Goal: Information Seeking & Learning: Check status

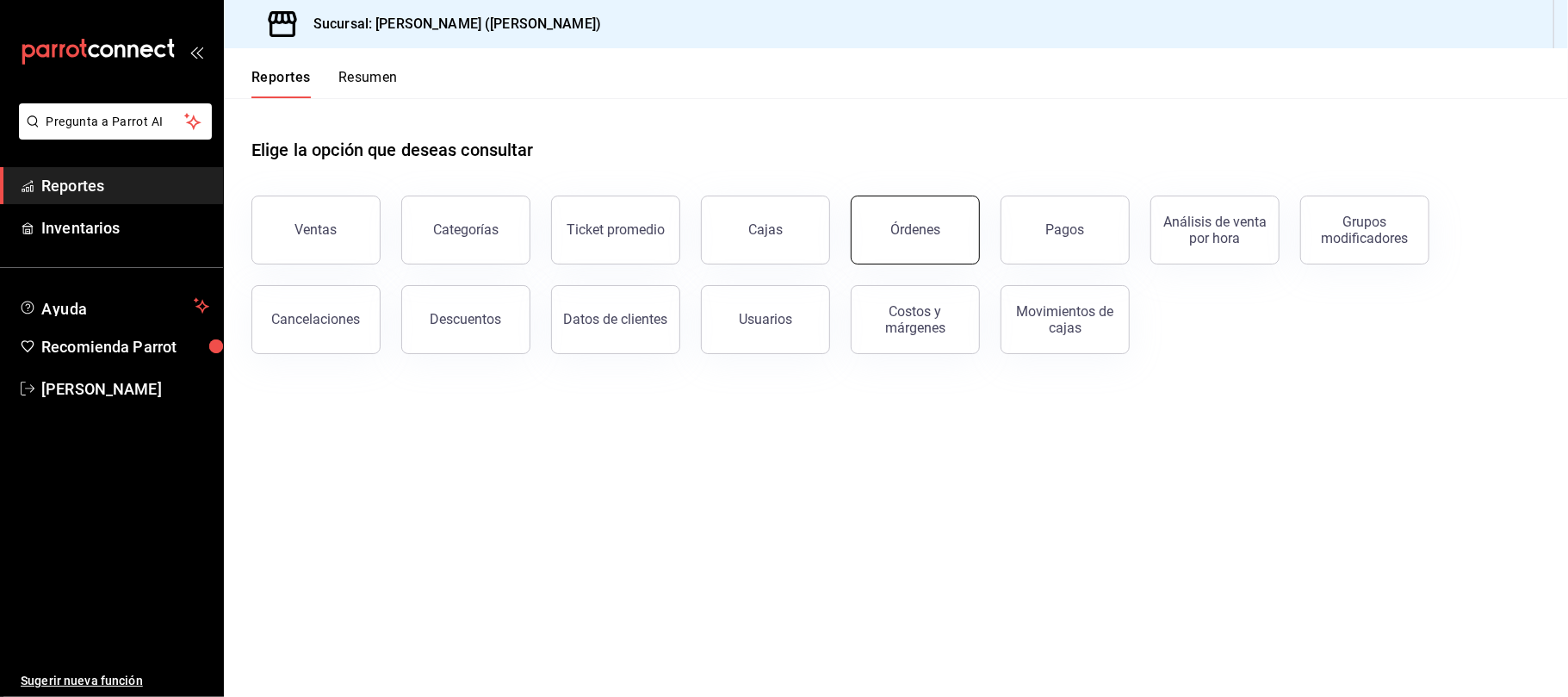
click at [910, 222] on div "Órdenes" at bounding box center [916, 229] width 50 height 16
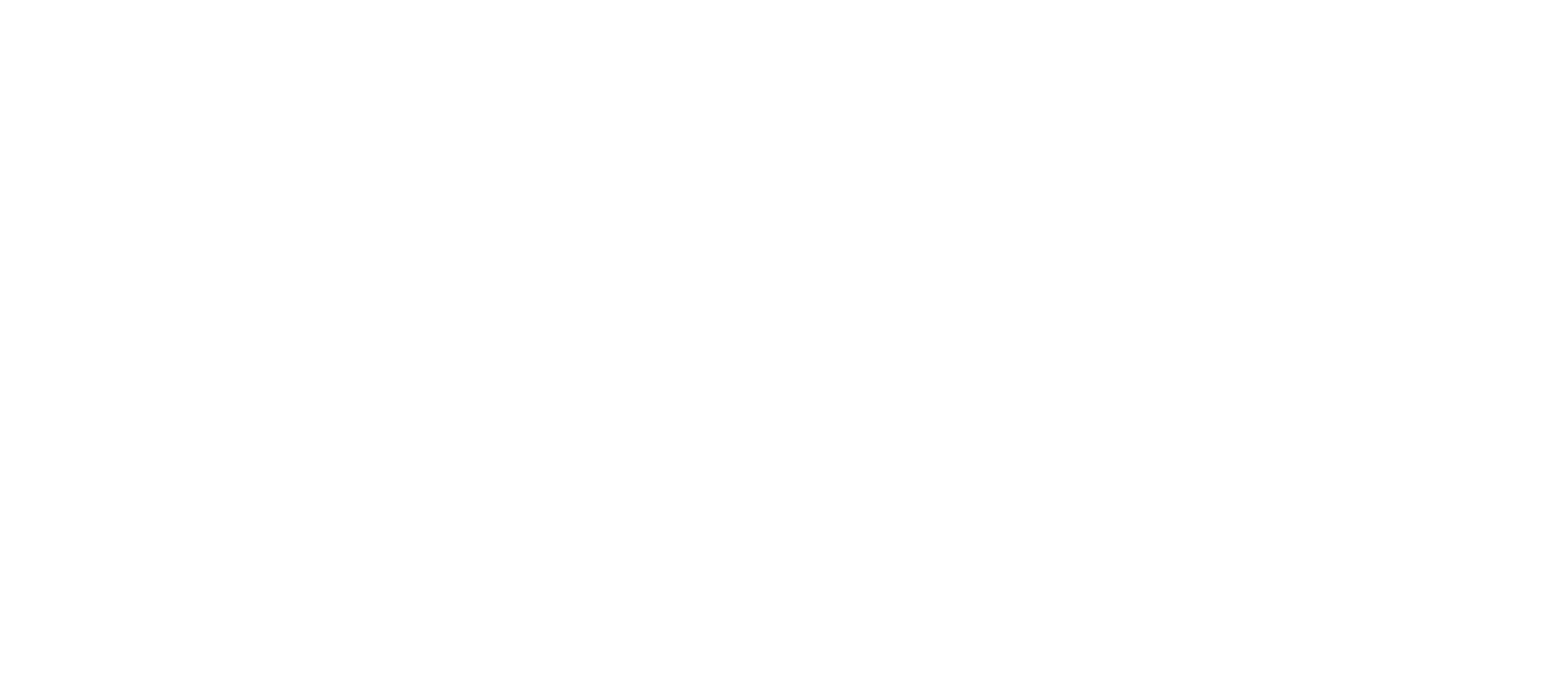
click at [358, 7] on html at bounding box center [784, 4] width 1568 height 7
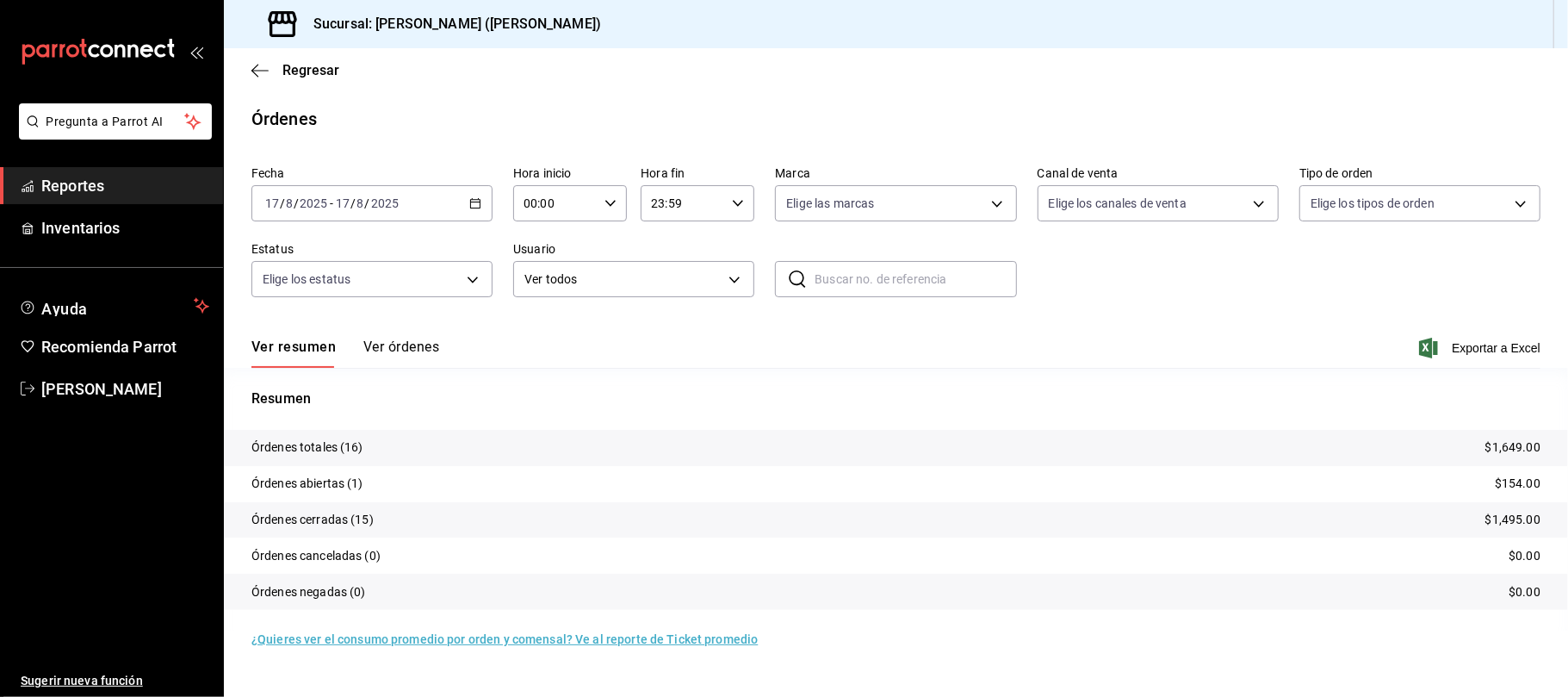
click at [415, 335] on div "Ver resumen Ver órdenes Exportar a Excel" at bounding box center [896, 343] width 1290 height 50
click at [415, 348] on button "Ver órdenes" at bounding box center [401, 353] width 75 height 30
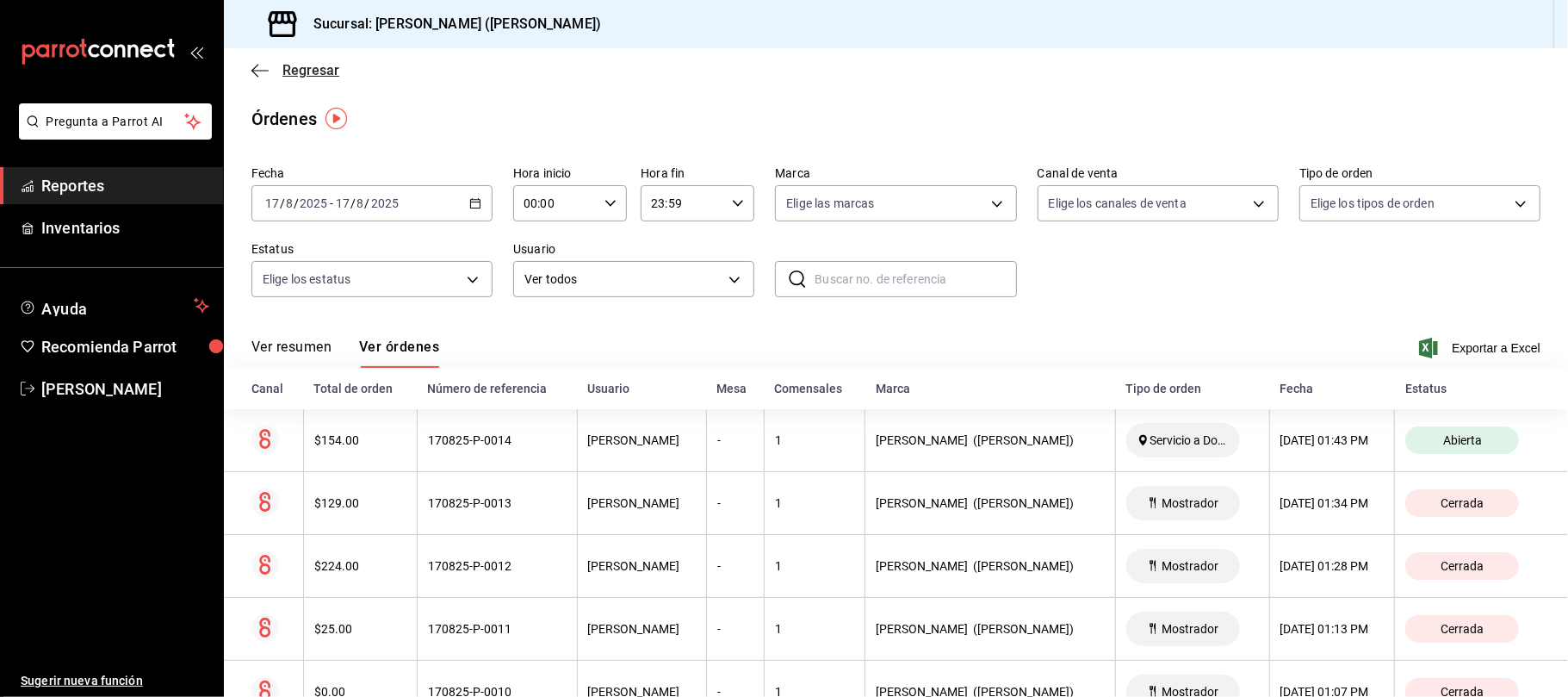
click at [294, 70] on span "Regresar" at bounding box center [311, 70] width 57 height 16
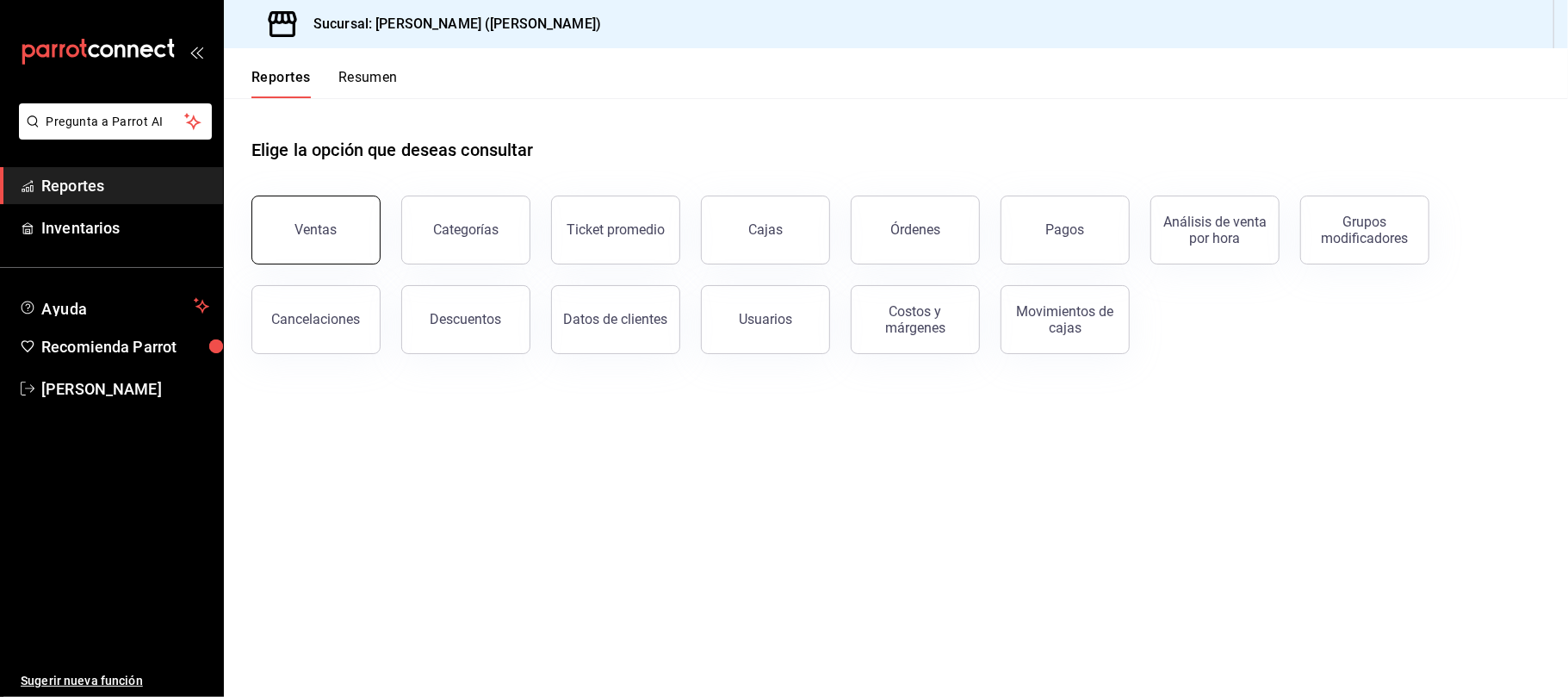
click at [317, 222] on div "Ventas" at bounding box center [316, 229] width 42 height 16
click at [317, 222] on html "Pregunta a Parrot AI Reportes Inventarios Ayuda Recomienda Parrot Catalina Eliz…" at bounding box center [784, 348] width 1568 height 697
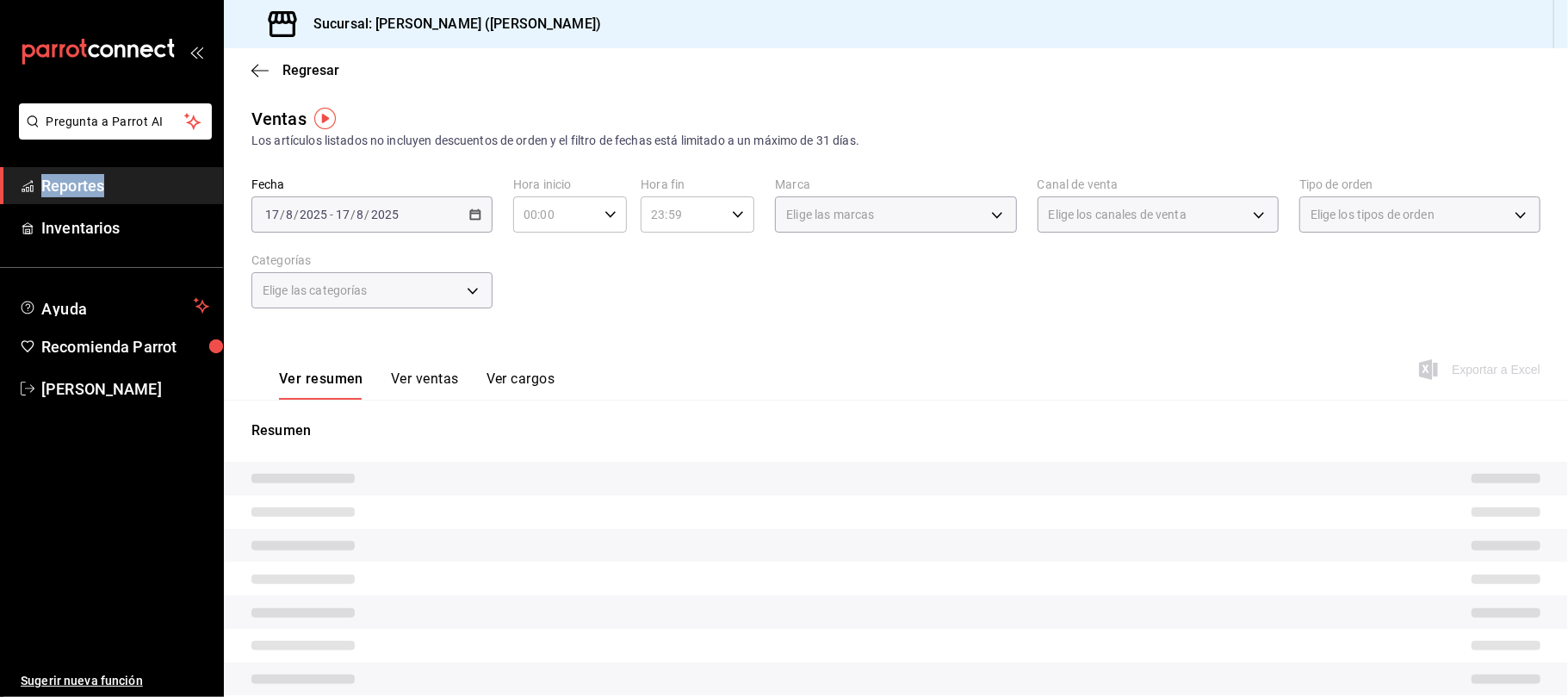
click at [401, 384] on button "Ver ventas" at bounding box center [425, 384] width 68 height 30
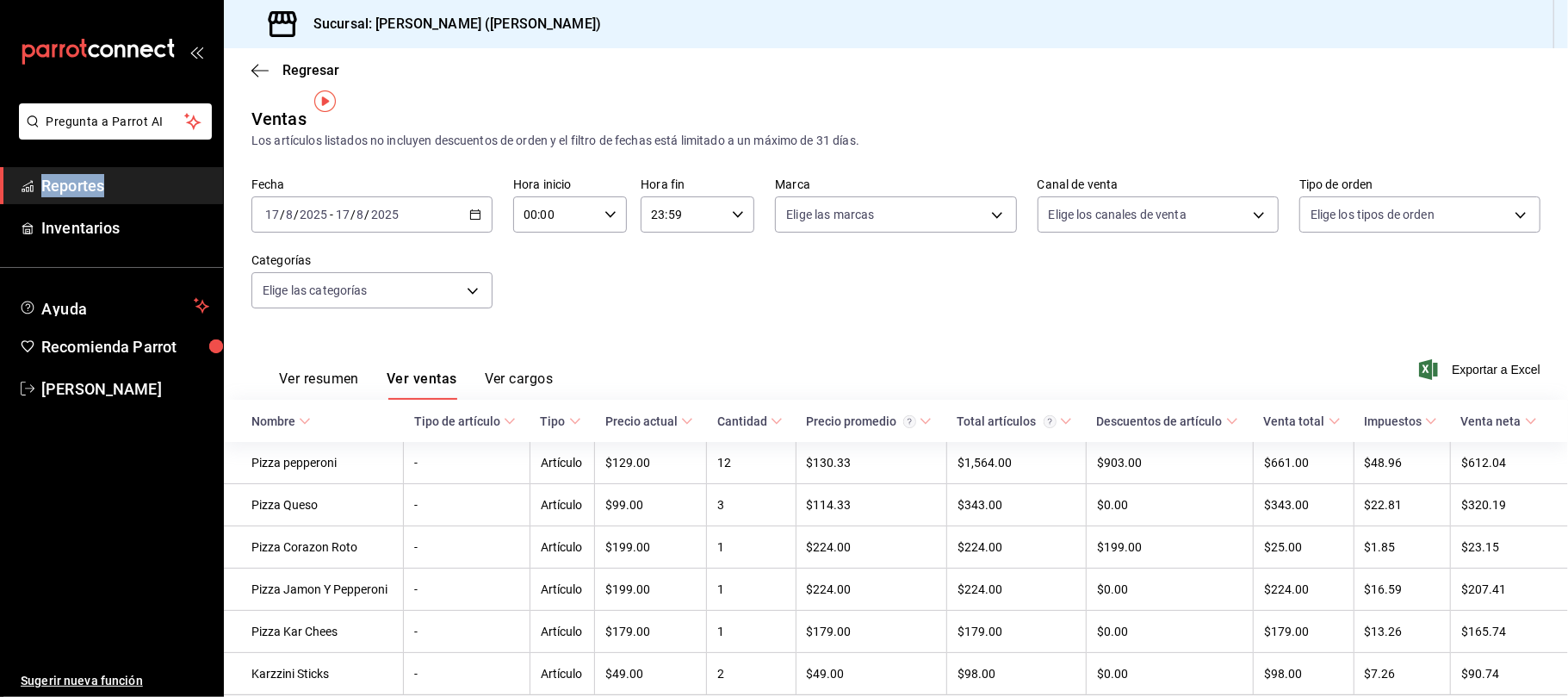
scroll to position [69, 0]
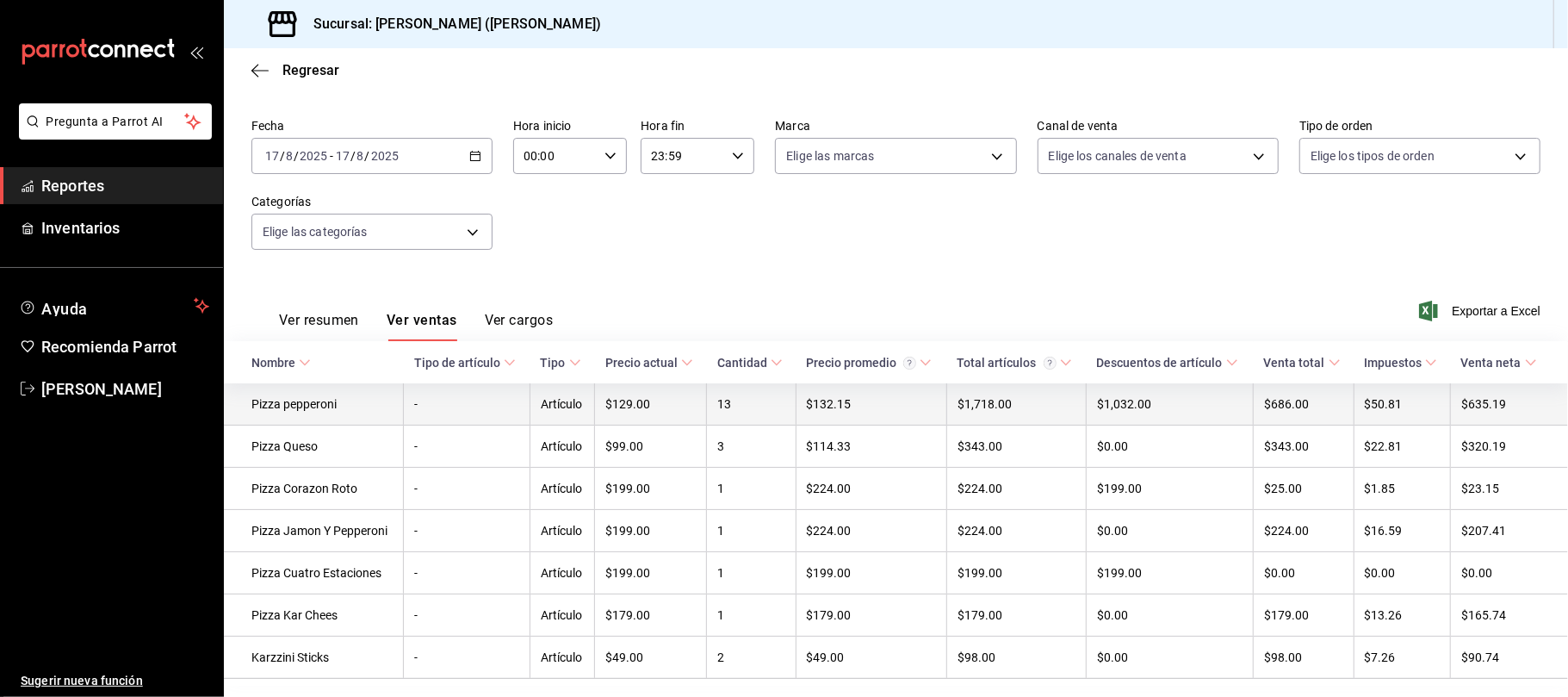
scroll to position [112, 0]
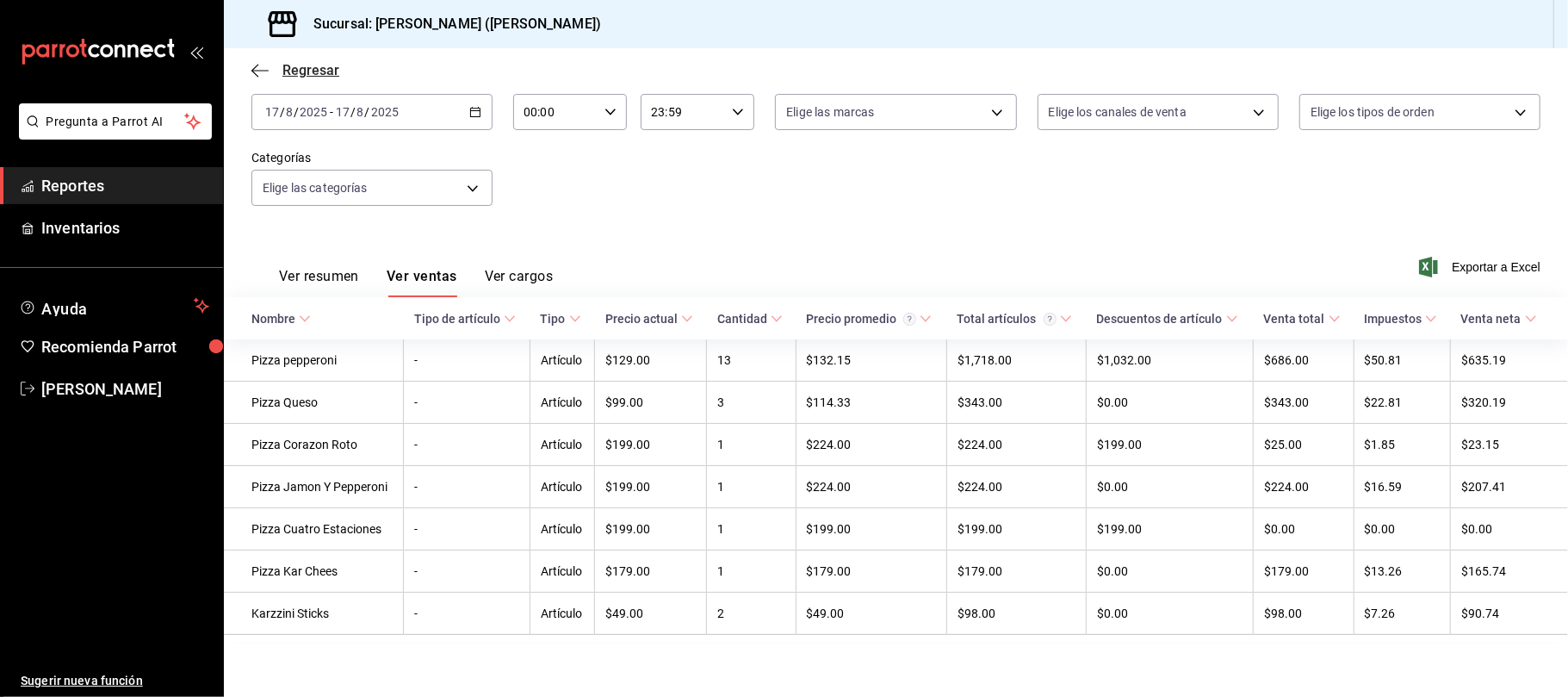
click at [270, 74] on span "Regresar" at bounding box center [295, 70] width 88 height 16
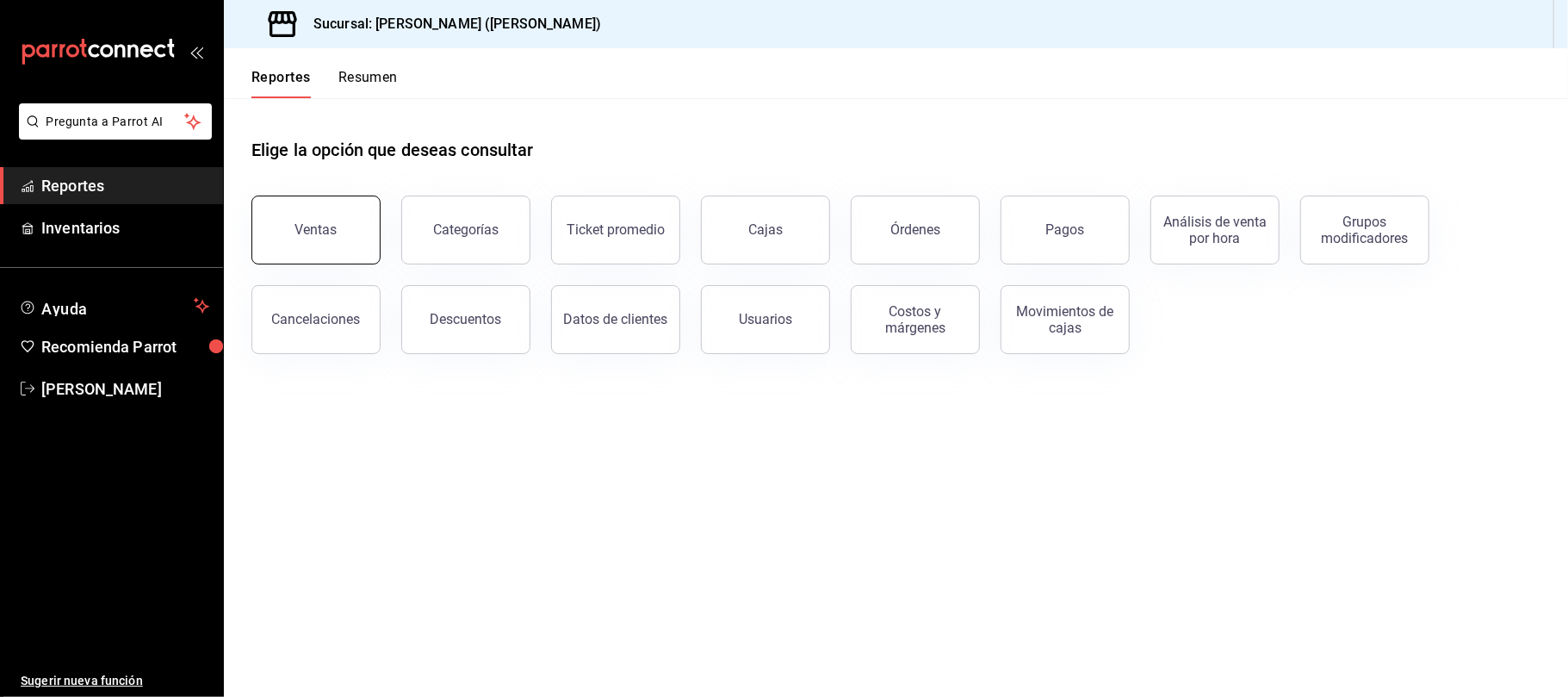
click at [346, 232] on button "Ventas" at bounding box center [316, 230] width 129 height 69
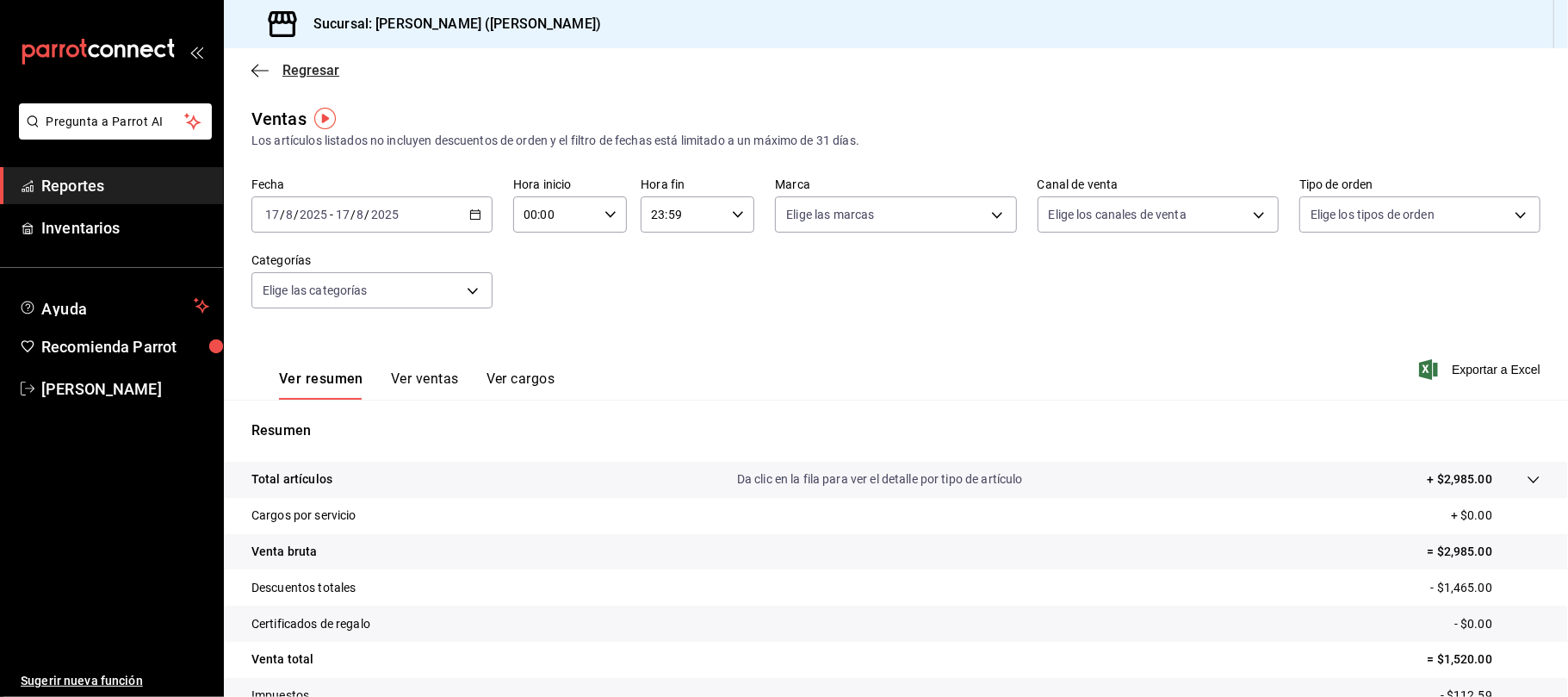
click at [311, 63] on span "Regresar" at bounding box center [311, 70] width 57 height 16
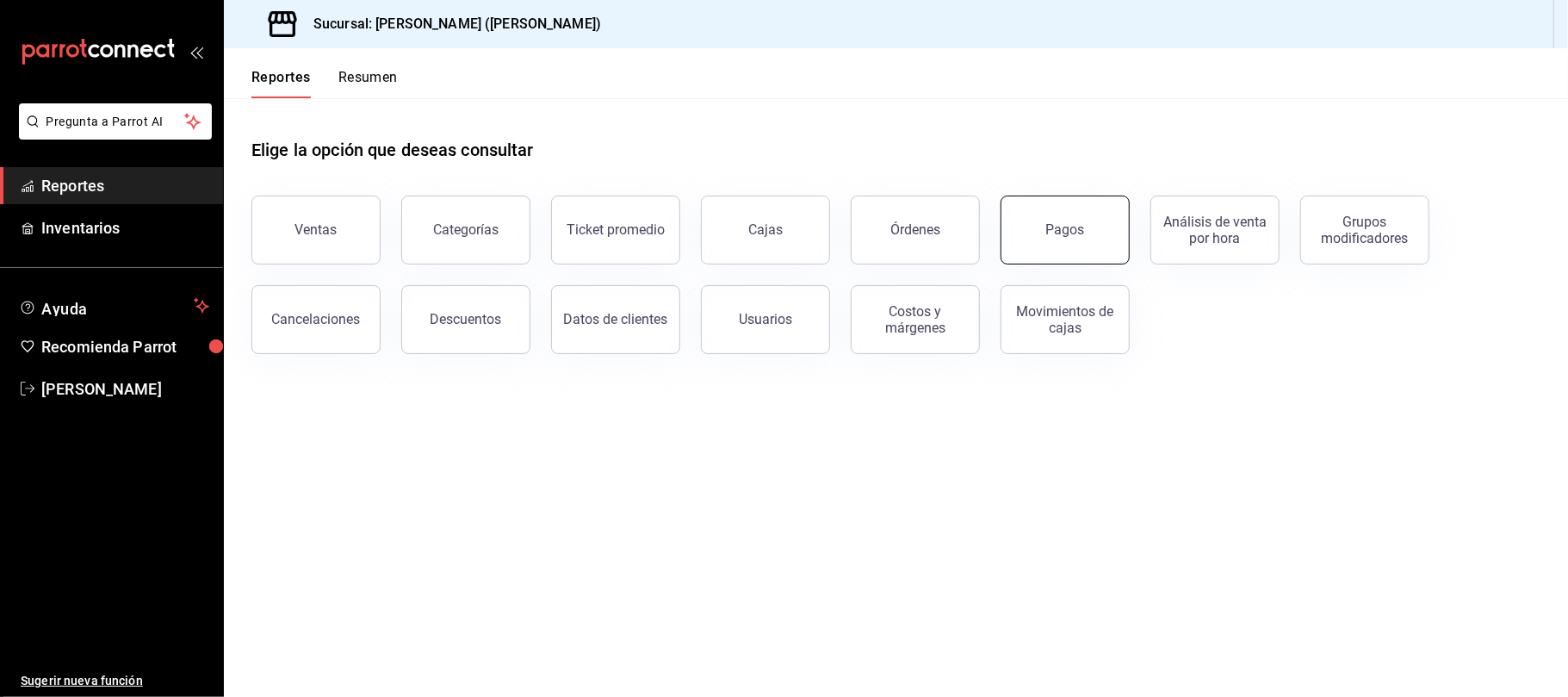
click at [1051, 251] on button "Pagos" at bounding box center [1065, 230] width 129 height 69
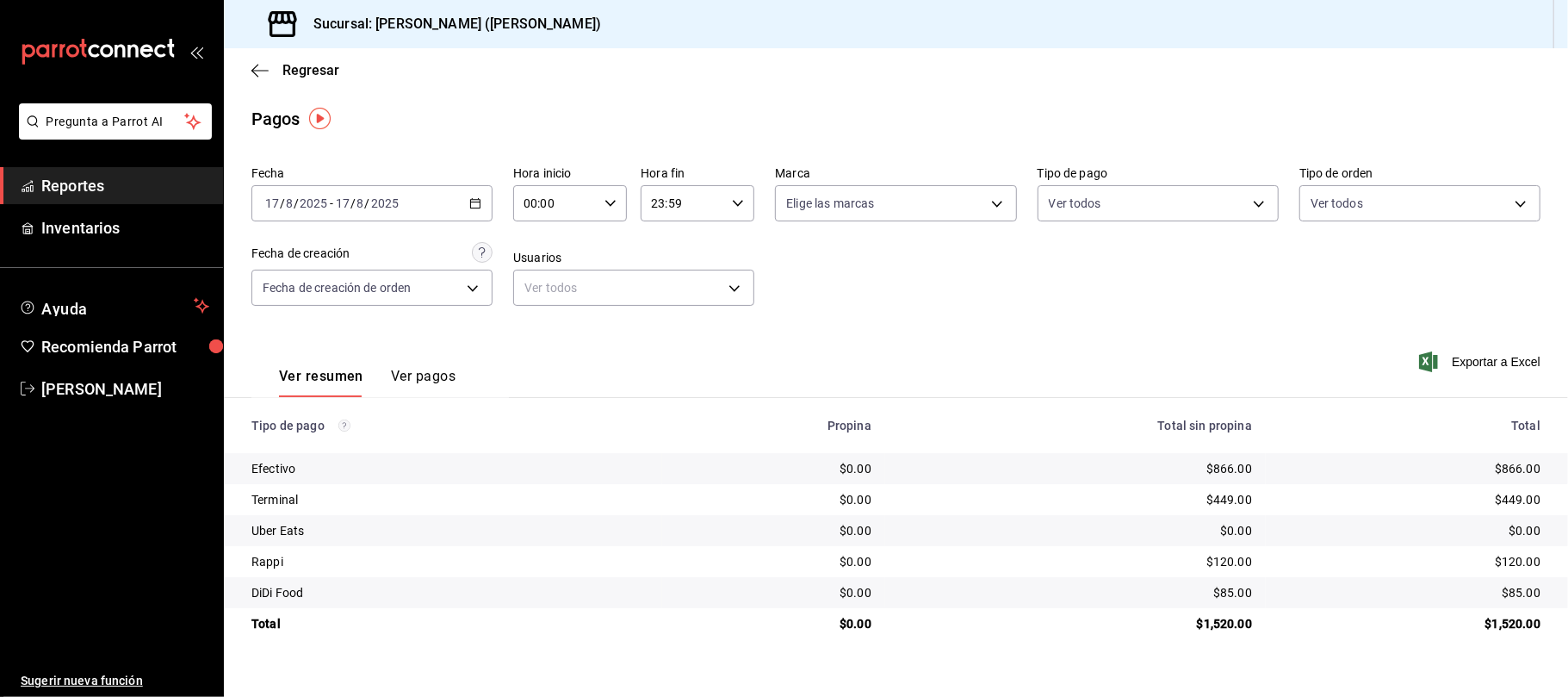
click at [1013, 290] on div "Fecha [DATE] [DATE] - [DATE] [DATE] Hora inicio 00:00 Hora inicio Hora fin 23:5…" at bounding box center [896, 243] width 1290 height 167
